Goal: Book appointment/travel/reservation

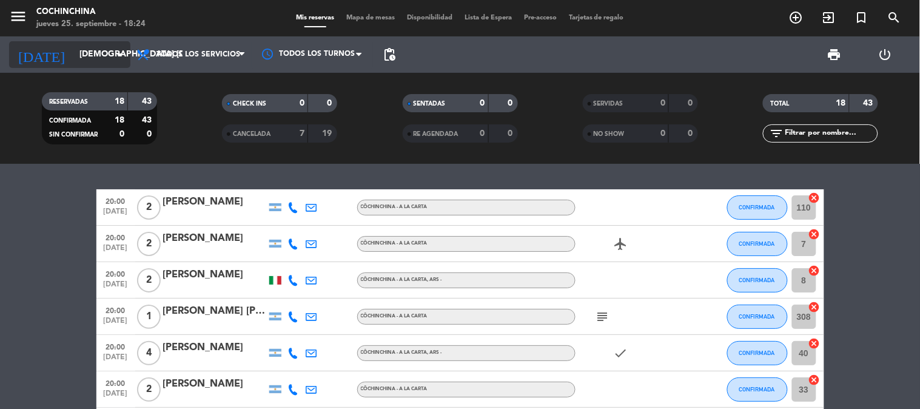
click at [99, 59] on input "[DEMOGRAPHIC_DATA] [DATE]" at bounding box center [130, 55] width 115 height 22
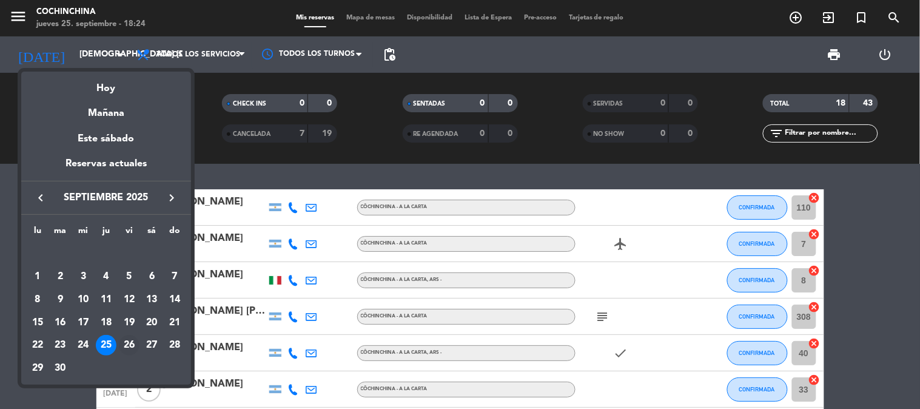
click at [128, 349] on div "26" at bounding box center [129, 345] width 21 height 21
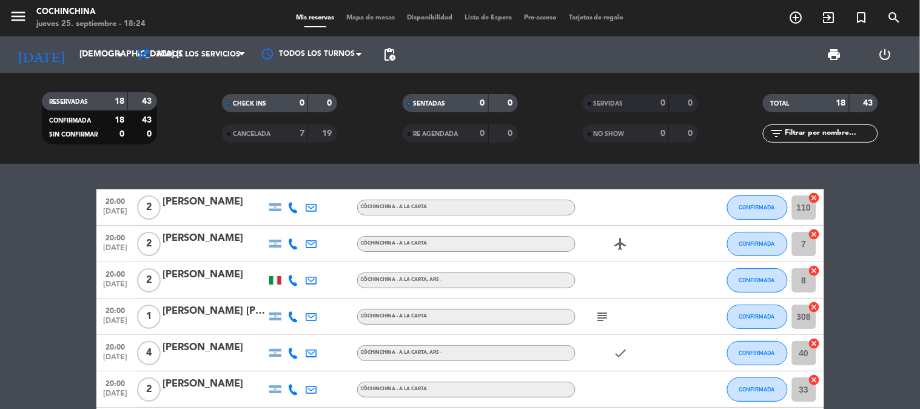
type input "vie. [DATE]"
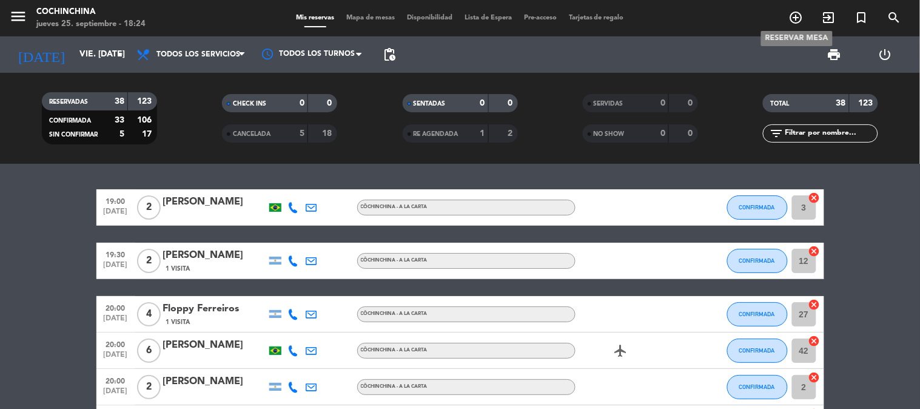
click at [797, 18] on icon "add_circle_outline" at bounding box center [796, 17] width 15 height 15
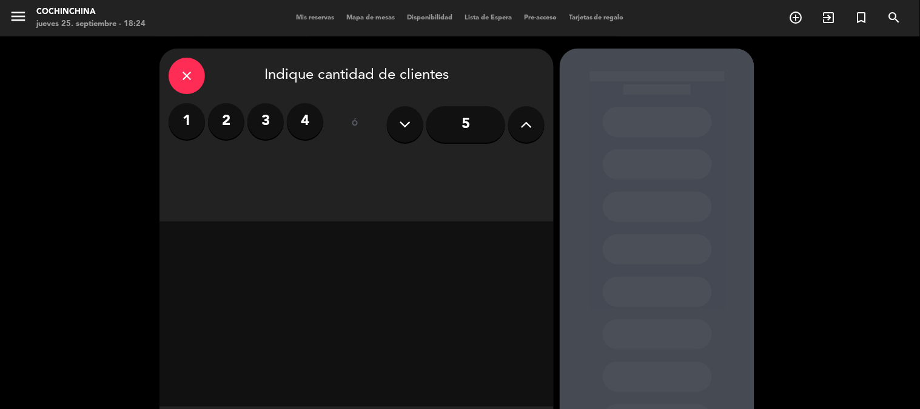
click at [221, 125] on label "2" at bounding box center [226, 121] width 36 height 36
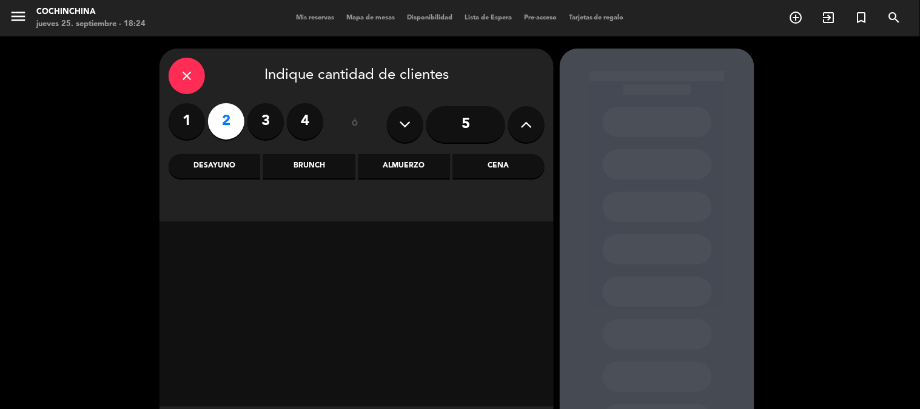
click at [407, 165] on div "Almuerzo" at bounding box center [404, 166] width 92 height 24
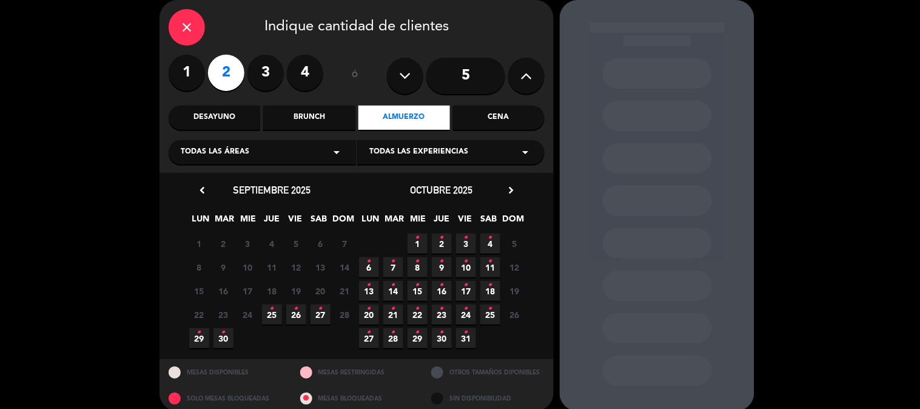
scroll to position [62, 0]
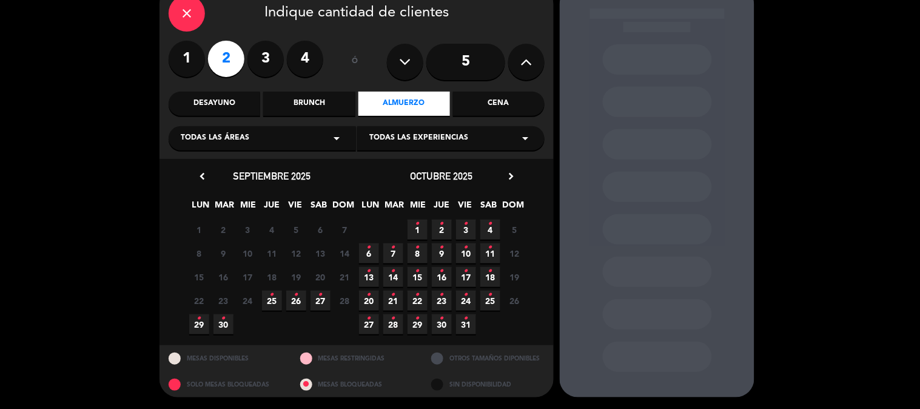
click at [301, 302] on span "26 •" at bounding box center [296, 300] width 20 height 20
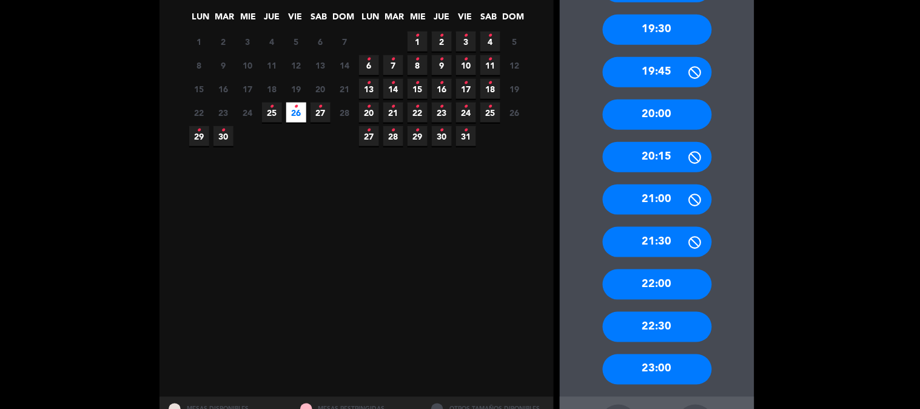
scroll to position [301, 0]
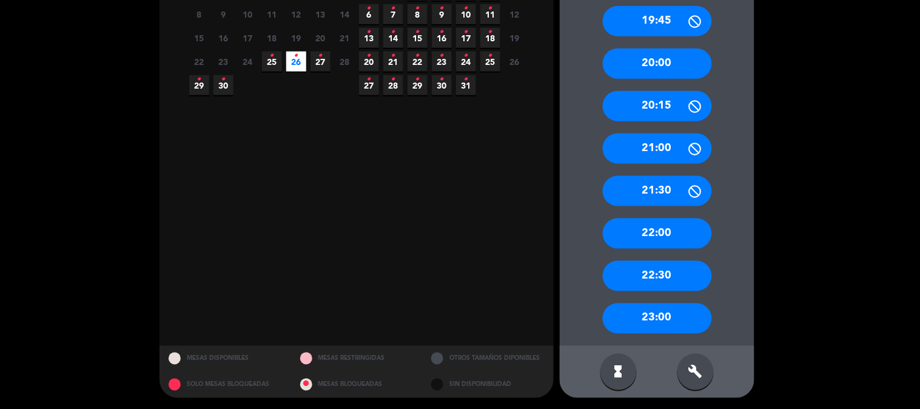
click at [706, 372] on div "build" at bounding box center [695, 371] width 36 height 36
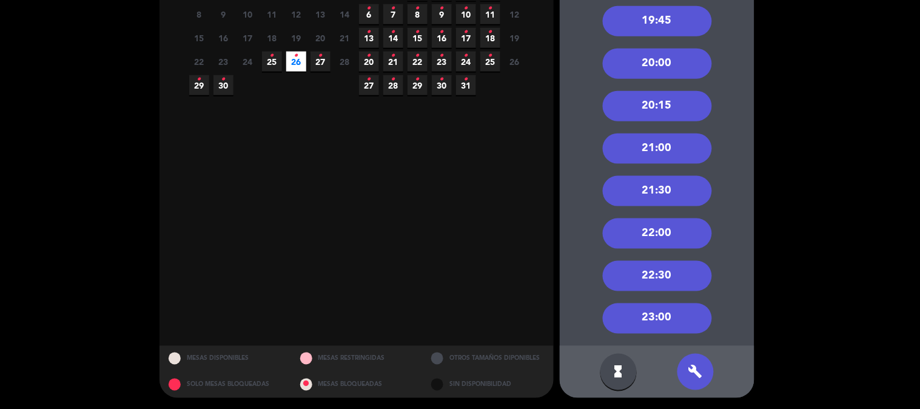
click at [658, 153] on div "21:00" at bounding box center [657, 148] width 109 height 30
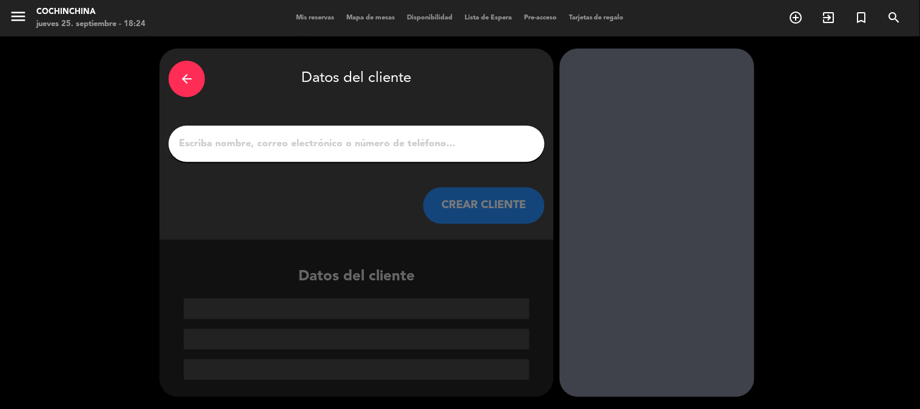
scroll to position [0, 0]
click at [460, 144] on input "1" at bounding box center [357, 143] width 358 height 17
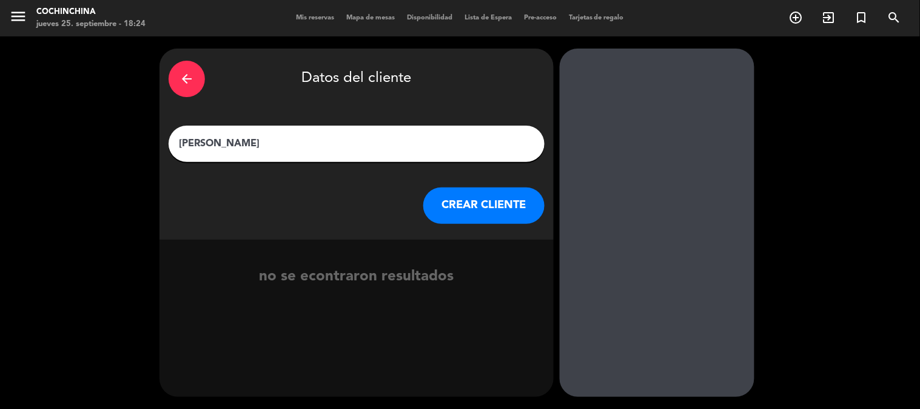
type input "[PERSON_NAME]"
click at [489, 198] on button "CREAR CLIENTE" at bounding box center [483, 205] width 121 height 36
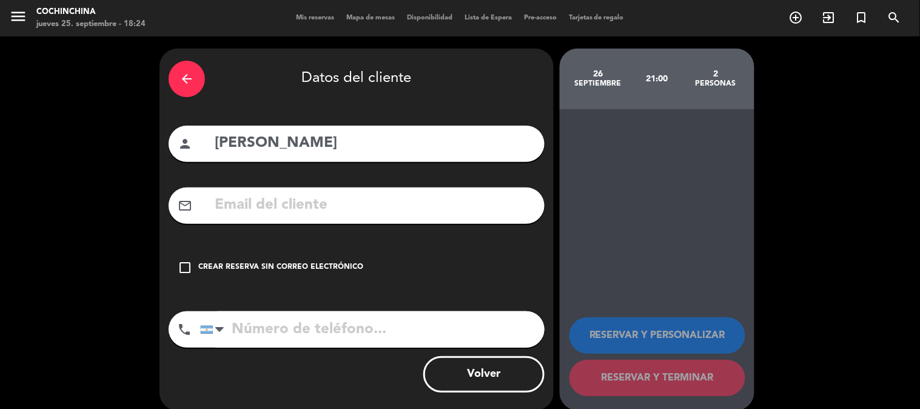
click at [325, 262] on div "Crear reserva sin correo electrónico" at bounding box center [280, 267] width 165 height 12
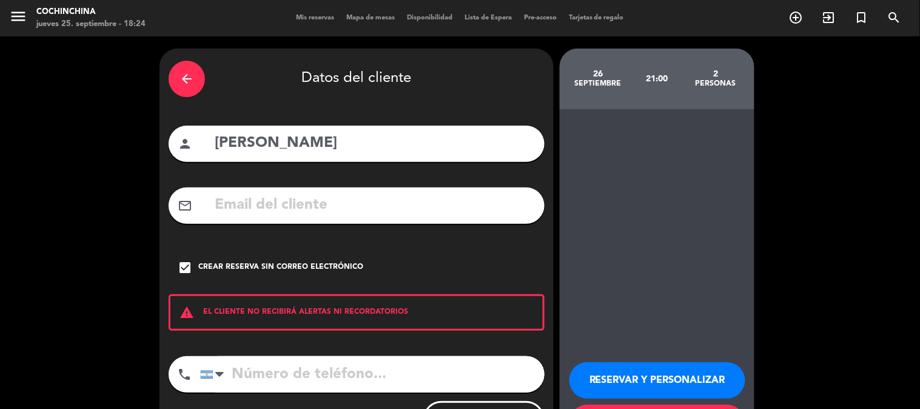
scroll to position [58, 0]
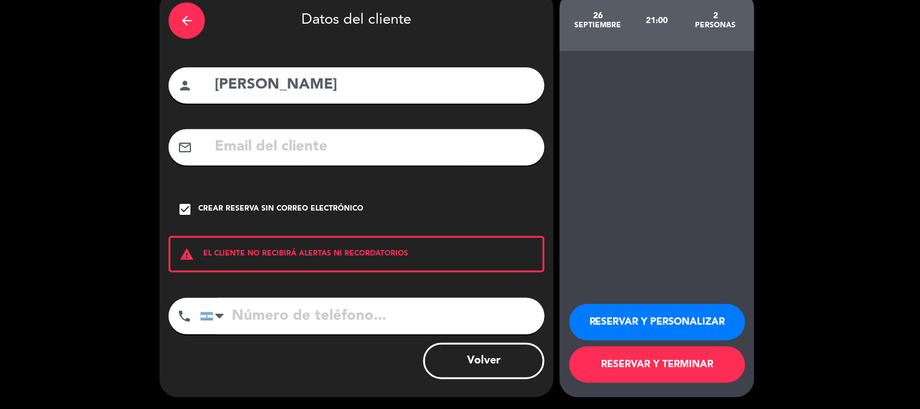
click at [304, 318] on input "tel" at bounding box center [372, 316] width 344 height 36
type input "1156997880"
click at [716, 324] on button "RESERVAR Y PERSONALIZAR" at bounding box center [657, 322] width 176 height 36
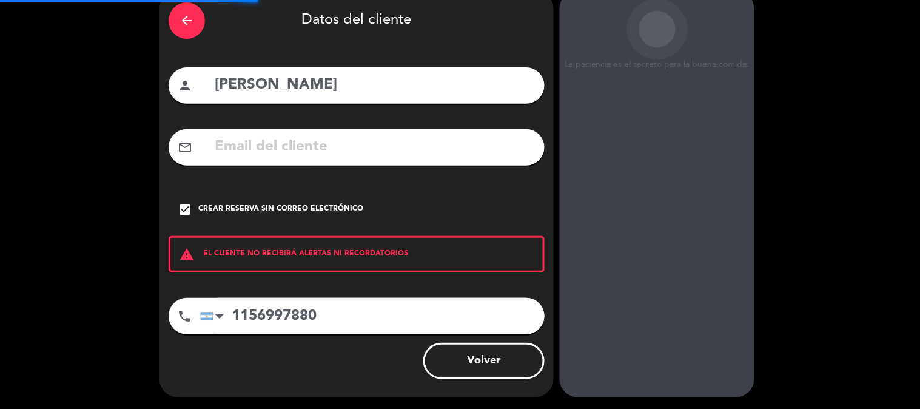
scroll to position [48, 0]
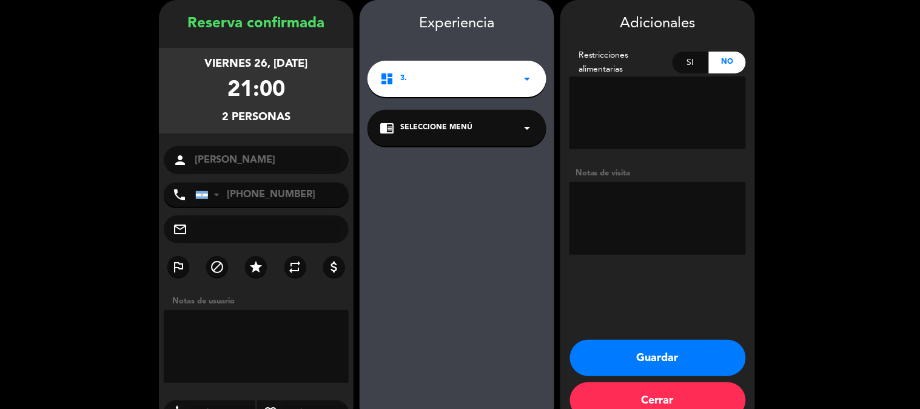
click at [635, 300] on div "Adicionales Restricciones alimentarias Si No Notas de visita Guardar Cerrar" at bounding box center [657, 212] width 195 height 424
click at [624, 349] on button "Guardar" at bounding box center [658, 357] width 176 height 36
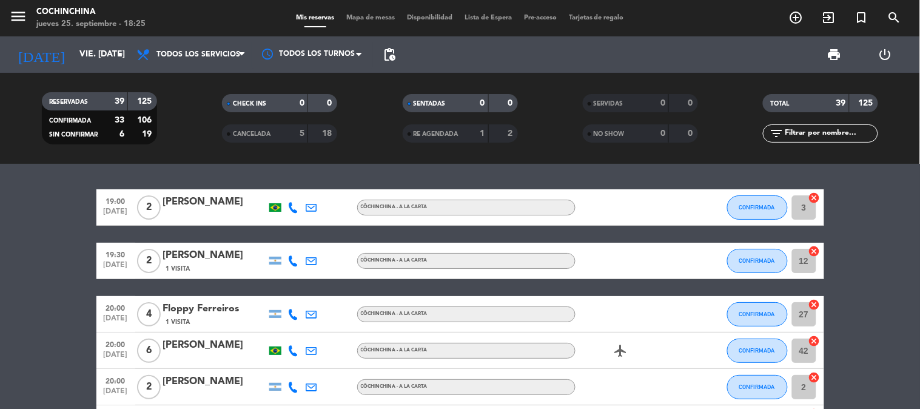
click at [372, 17] on span "Mapa de mesas" at bounding box center [370, 18] width 61 height 7
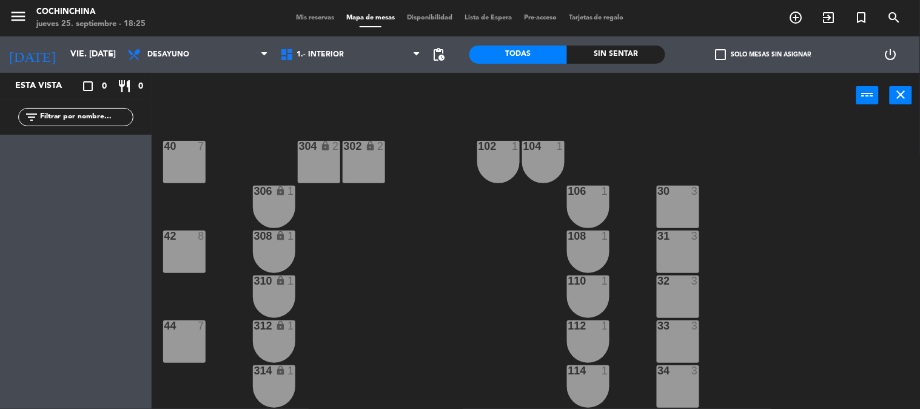
click at [750, 53] on label "check_box_outline_blank Solo mesas sin asignar" at bounding box center [763, 54] width 96 height 11
click at [763, 55] on input "check_box_outline_blank Solo mesas sin asignar" at bounding box center [763, 55] width 0 height 0
click at [167, 58] on span "Desayuno" at bounding box center [197, 54] width 153 height 27
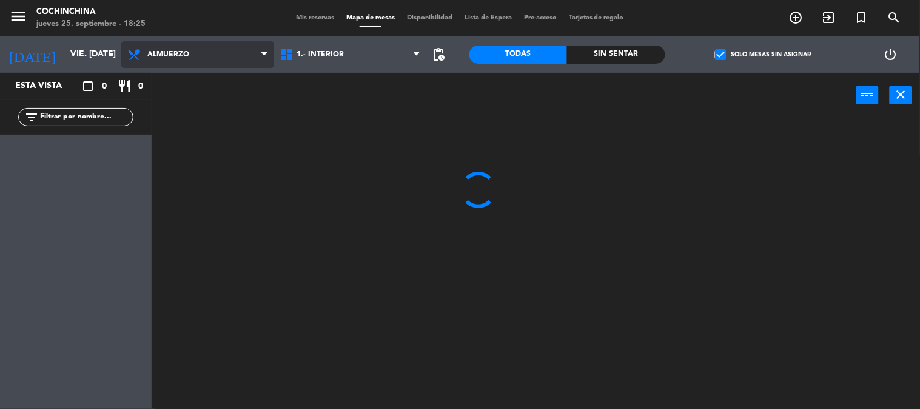
click at [167, 129] on ng-component "menu Cochinchina jueves 25. septiembre - 18:25 Mis reservas Mapa de mesas Dispo…" at bounding box center [460, 204] width 920 height 409
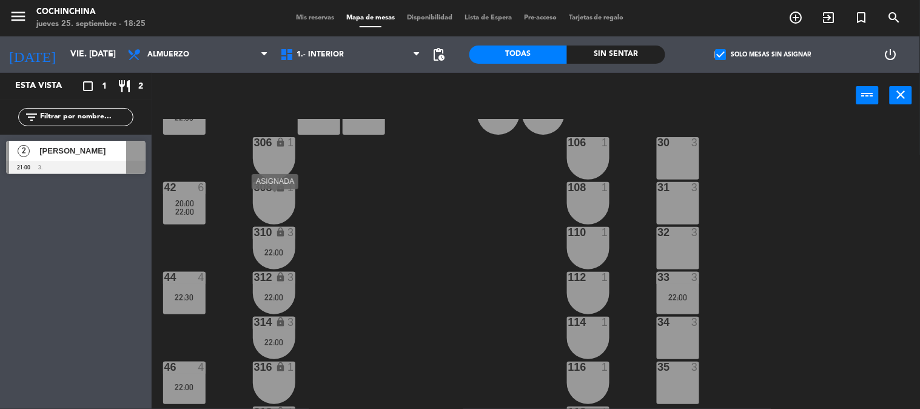
scroll to position [135, 0]
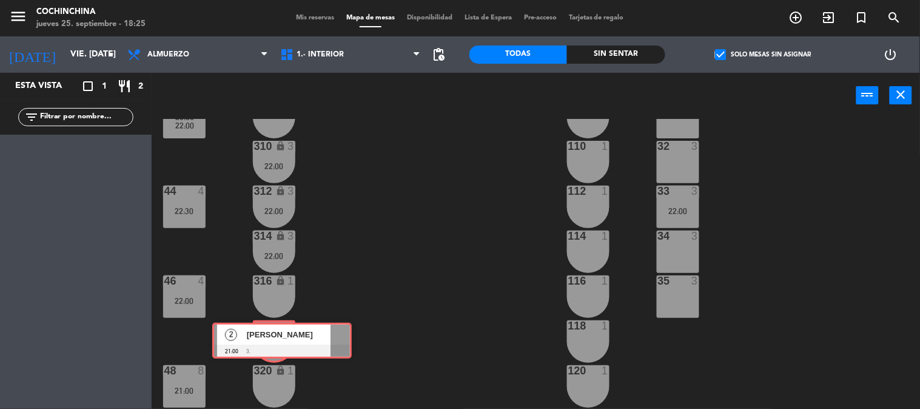
drag, startPoint x: 65, startPoint y: 159, endPoint x: 272, endPoint y: 341, distance: 275.3
click at [272, 341] on div "Esta vista crop_square 1 restaurant 2 filter_list 2 [PERSON_NAME] 21:00 3. 2 [P…" at bounding box center [460, 241] width 920 height 336
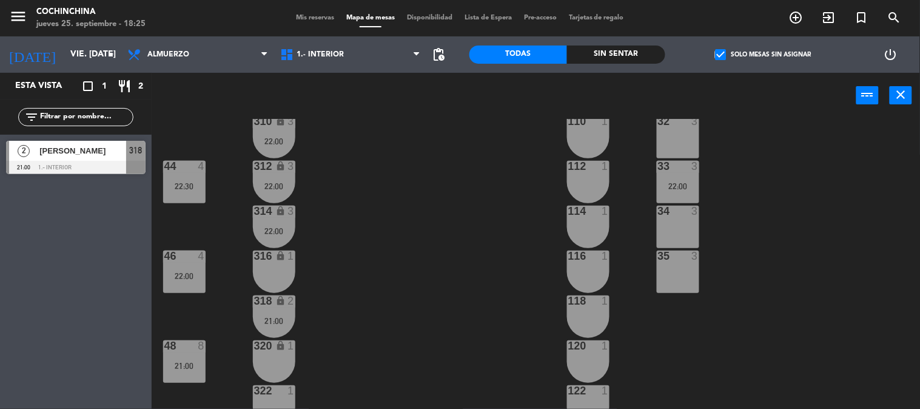
scroll to position [202, 0]
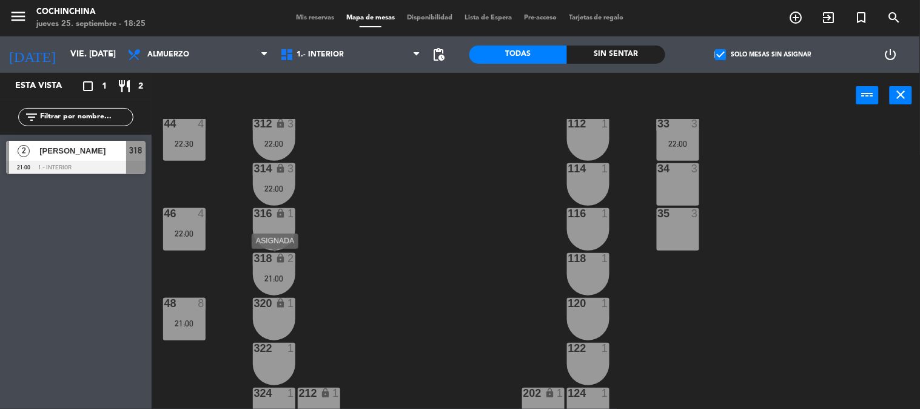
click at [276, 258] on icon "lock" at bounding box center [280, 258] width 10 height 10
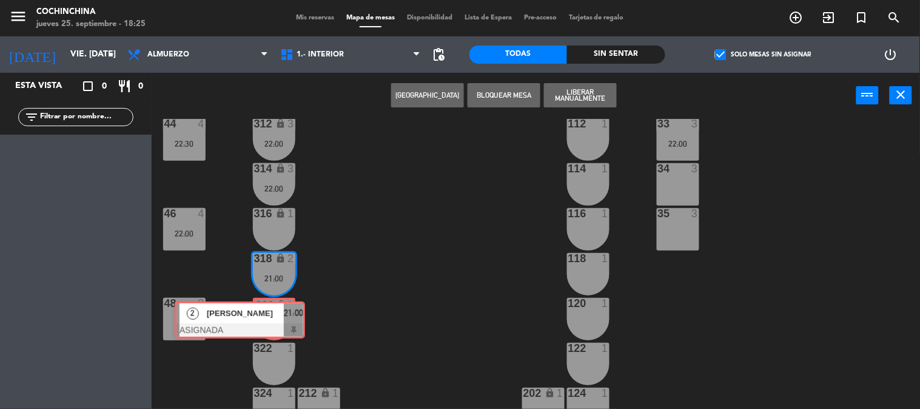
drag, startPoint x: 358, startPoint y: 324, endPoint x: 276, endPoint y: 323, distance: 81.8
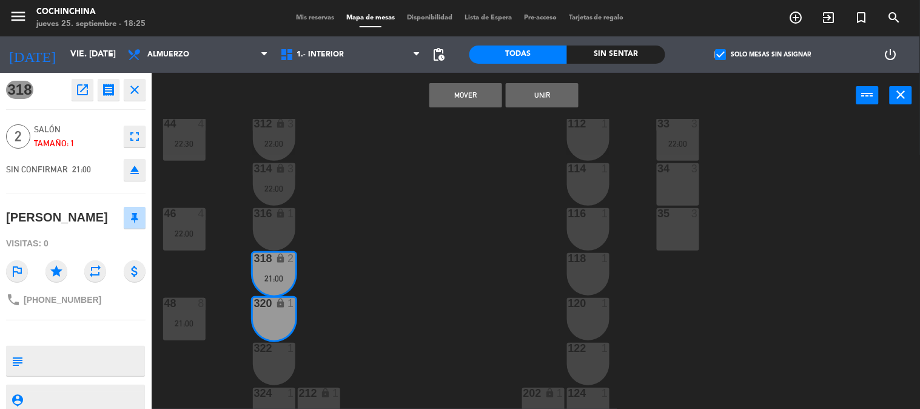
click at [541, 97] on button "Unir" at bounding box center [542, 95] width 73 height 24
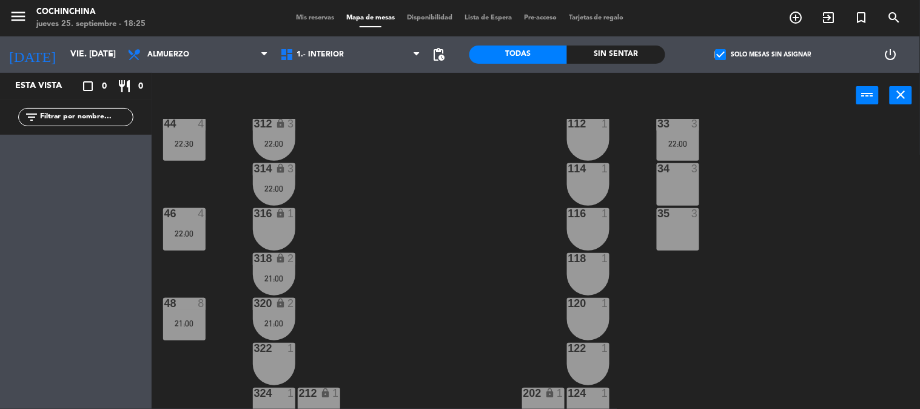
click at [268, 184] on div "22:00" at bounding box center [274, 188] width 42 height 8
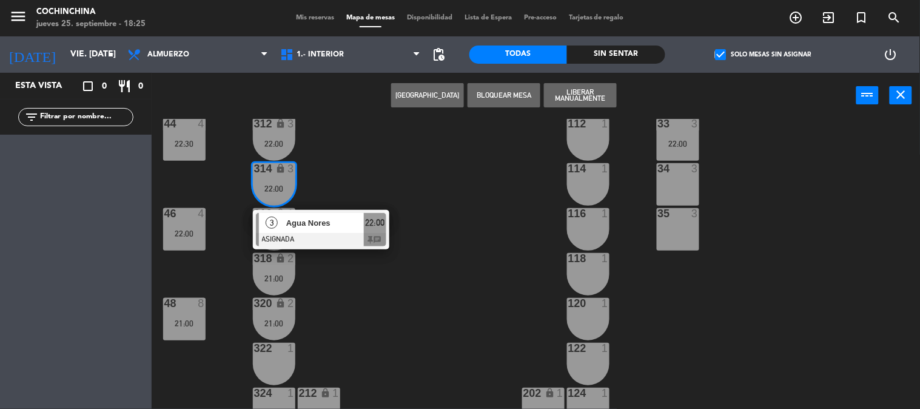
click at [333, 165] on div "40 5 22:00 304 lock 2 102 1 302 lock 2 104 1 306 lock 1 30 3 106 1 42 6 20:00 2…" at bounding box center [540, 264] width 759 height 290
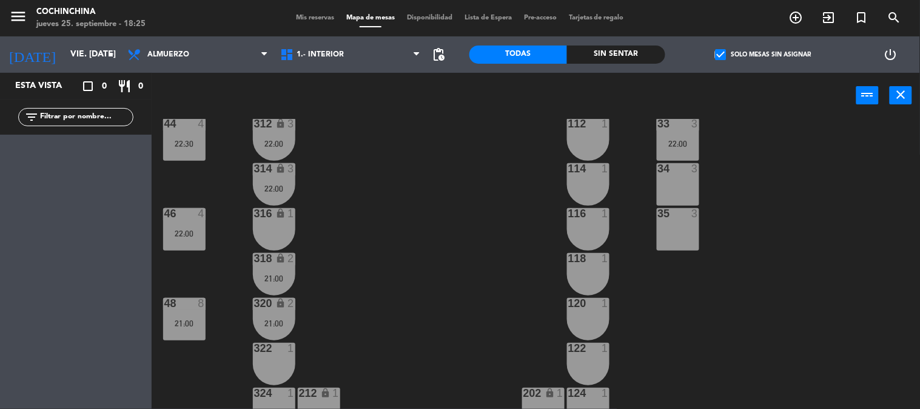
click at [221, 156] on div "40 5 22:00 304 lock 2 102 1 302 lock 2 104 1 306 lock 1 30 3 106 1 42 6 20:00 2…" at bounding box center [540, 264] width 759 height 290
click at [78, 47] on input "vie. [DATE]" at bounding box center [121, 55] width 115 height 22
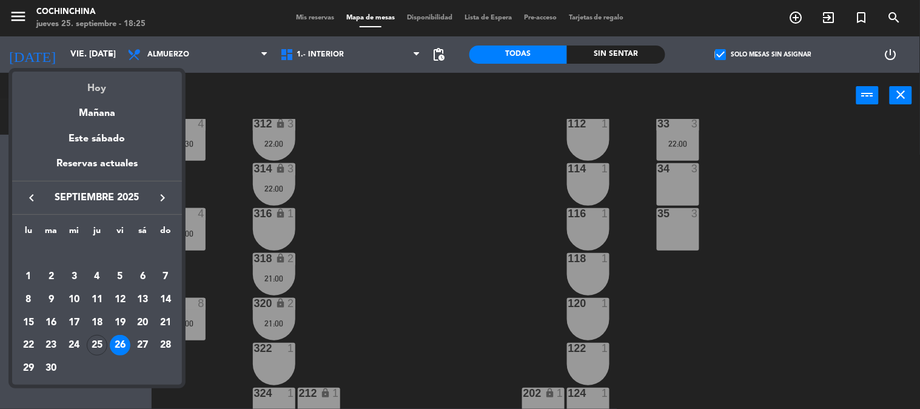
click at [100, 87] on div "Hoy" at bounding box center [97, 84] width 170 height 25
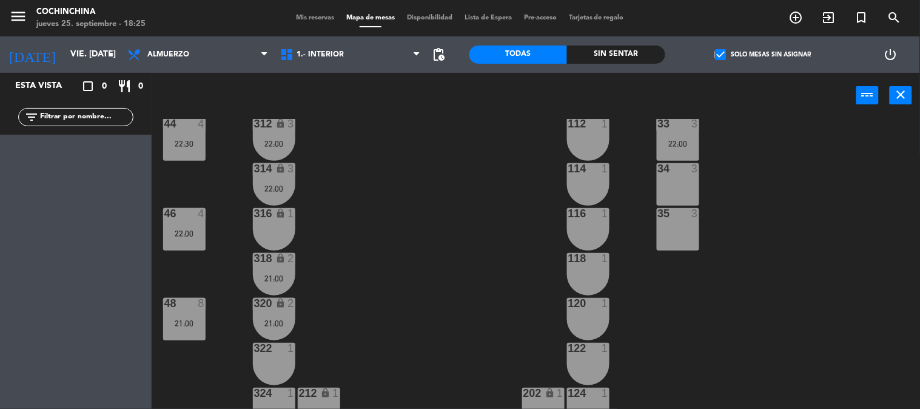
type input "[DEMOGRAPHIC_DATA] [DATE]"
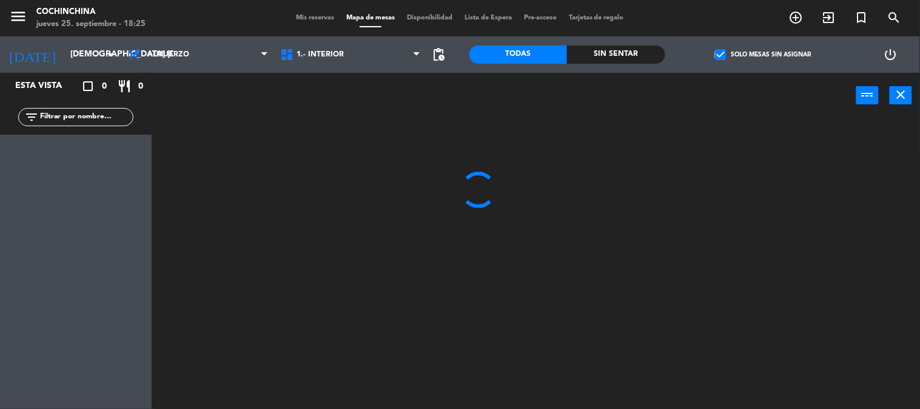
scroll to position [0, 0]
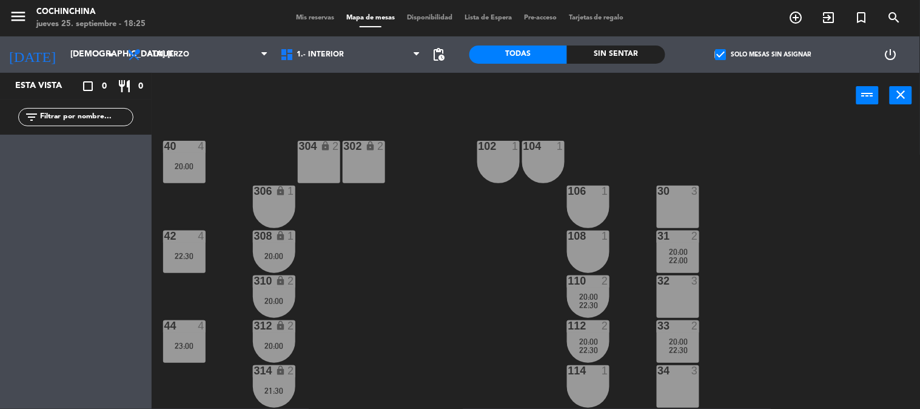
click at [715, 49] on span "check_box" at bounding box center [720, 54] width 11 height 11
click at [763, 55] on input "check_box Solo mesas sin asignar" at bounding box center [763, 55] width 0 height 0
